Goal: Find specific page/section: Find specific page/section

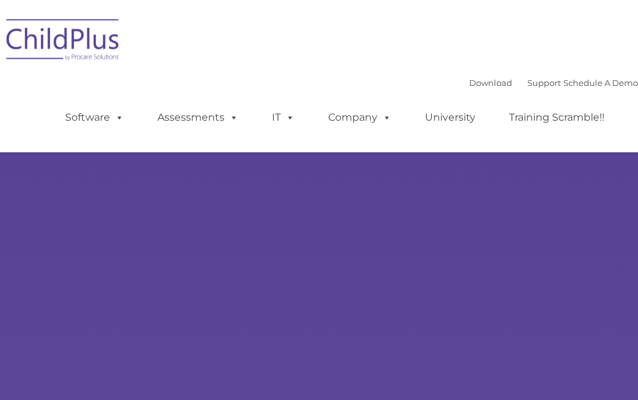
select select "MEDIUM"
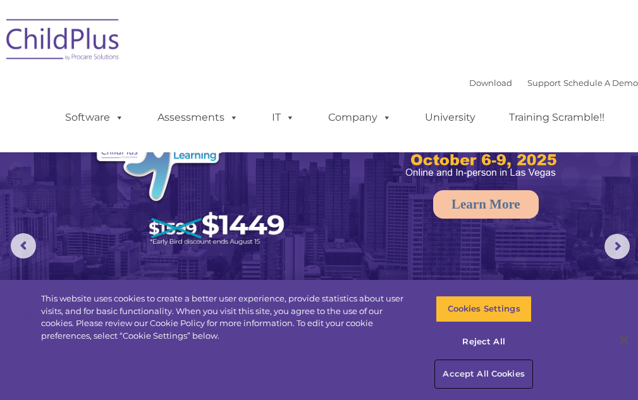
click at [480, 373] on button "Accept All Cookies" at bounding box center [484, 374] width 96 height 27
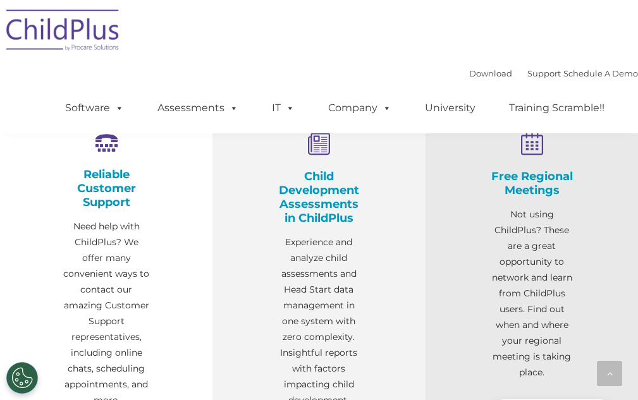
scroll to position [416, 0]
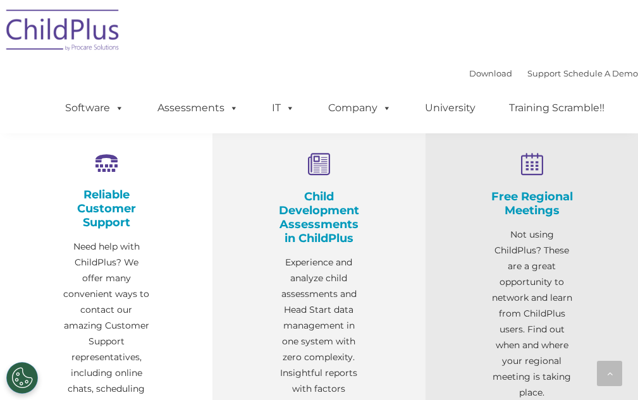
drag, startPoint x: 628, startPoint y: 130, endPoint x: 628, endPoint y: 111, distance: 19.6
click at [628, 114] on ul "Software ChildPlus: The original and most widely-used Head Start data managemen…" at bounding box center [339, 108] width 598 height 51
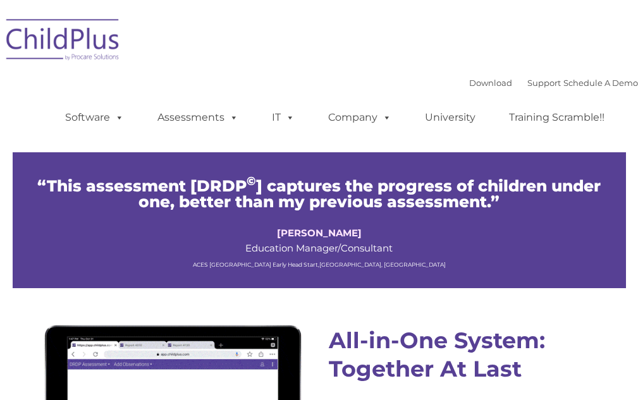
scroll to position [949, 0]
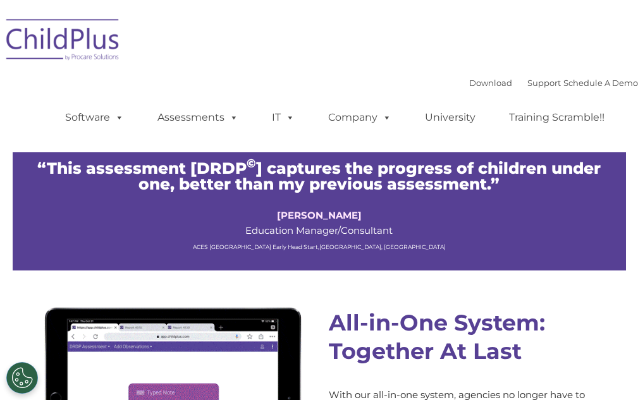
type input ""
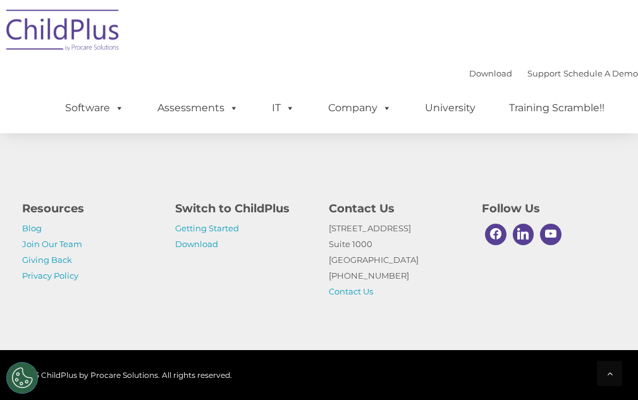
scroll to position [1175, 0]
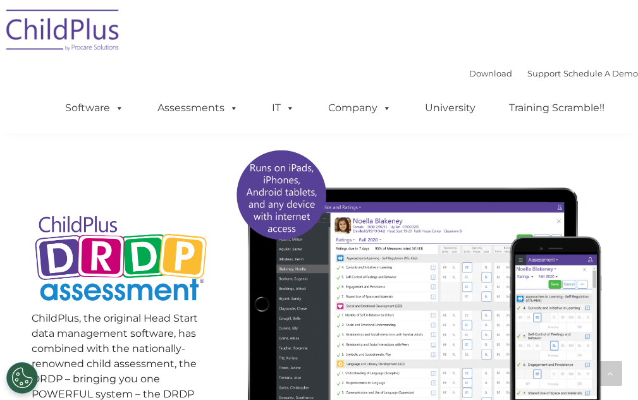
drag, startPoint x: 647, startPoint y: 65, endPoint x: 607, endPoint y: 56, distance: 40.8
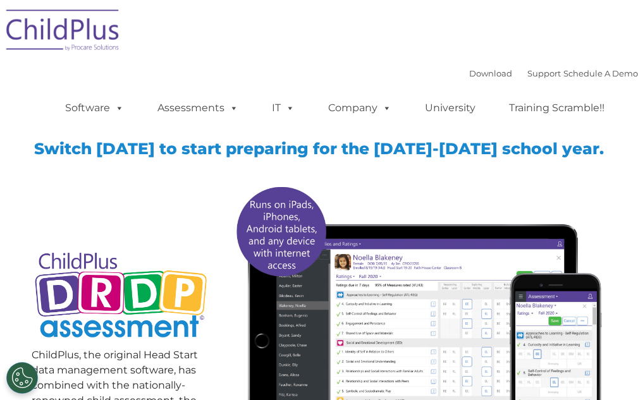
scroll to position [0, 0]
